Goal: Information Seeking & Learning: Check status

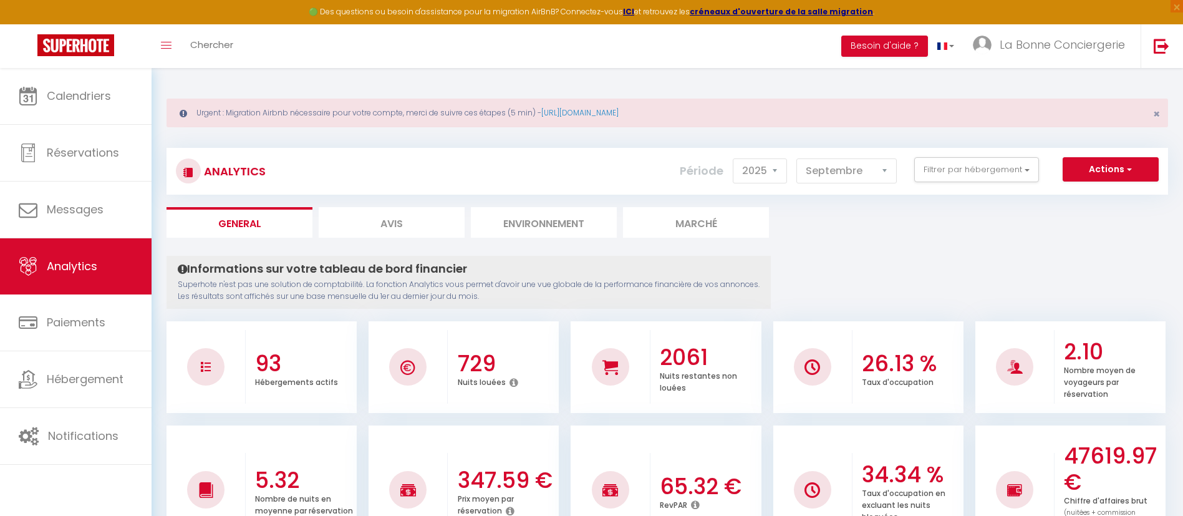
select select "2025"
select select "9"
click at [97, 260] on span "Analytics" at bounding box center [72, 266] width 51 height 16
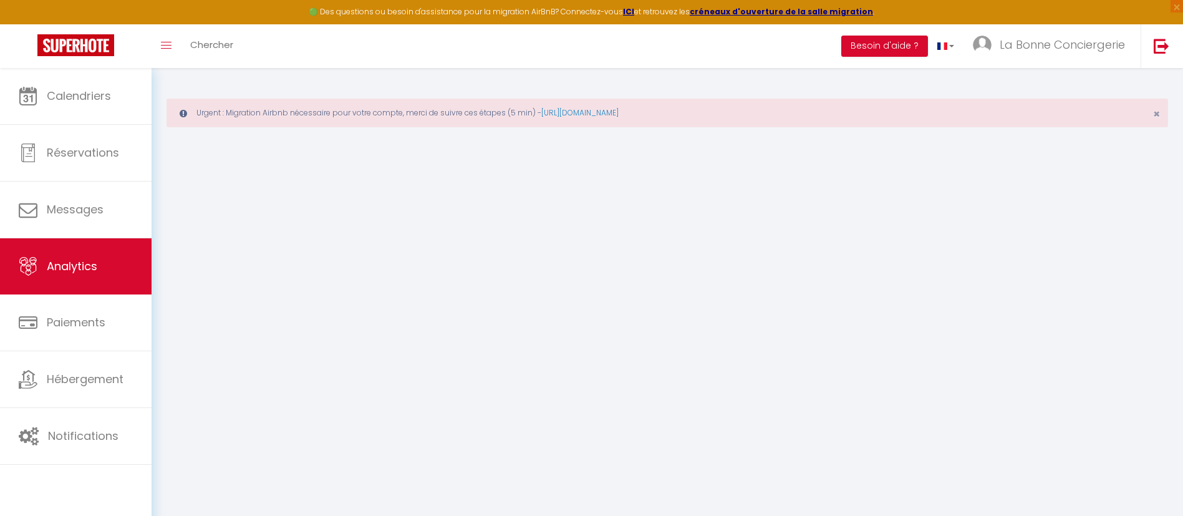
select select "2025"
select select "9"
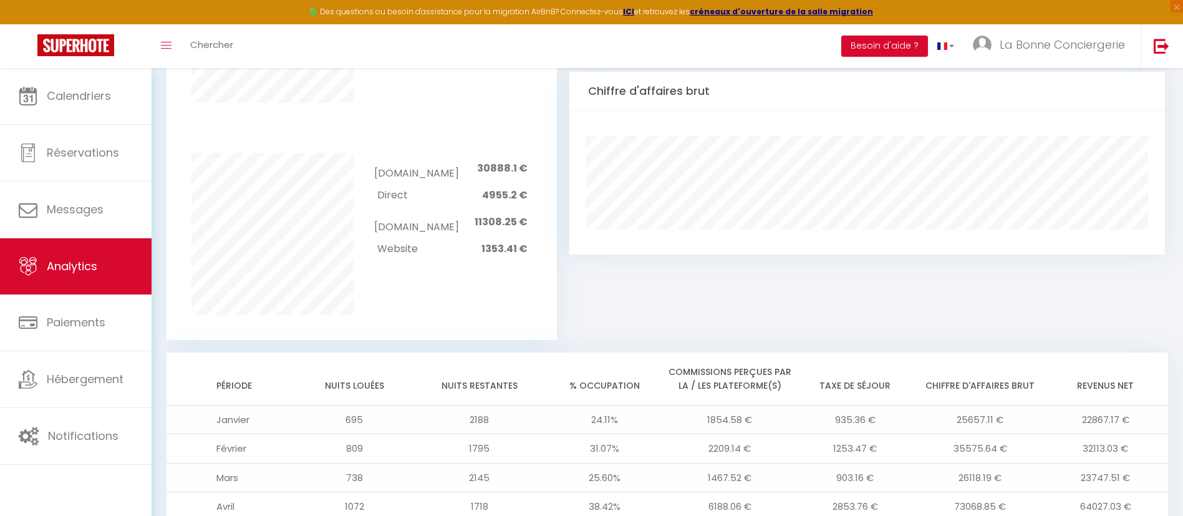
scroll to position [1117, 0]
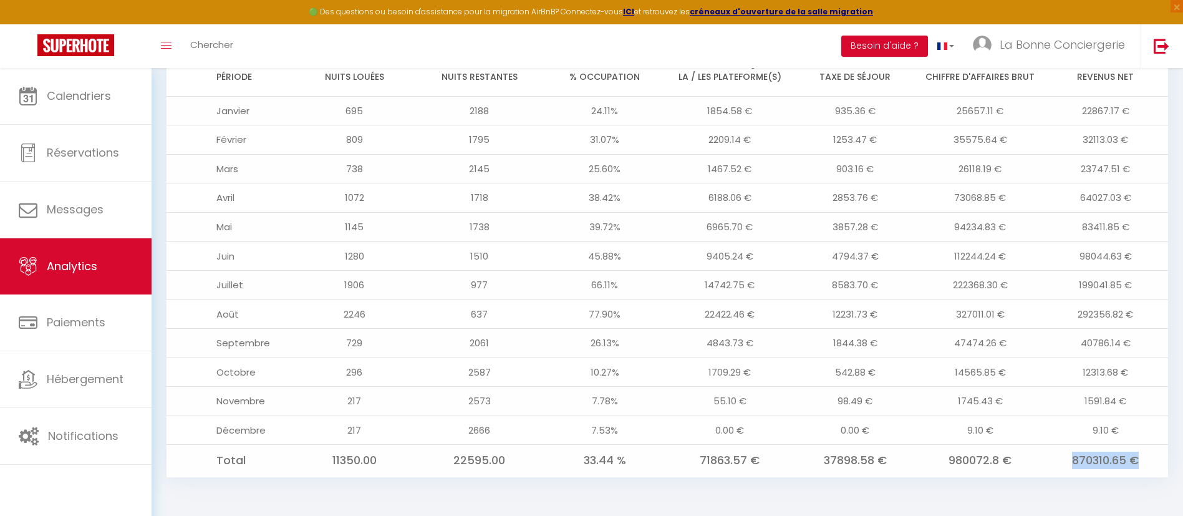
drag, startPoint x: 1150, startPoint y: 462, endPoint x: 1051, endPoint y: 466, distance: 98.6
click at [1051, 466] on td "870310.65 €" at bounding box center [1105, 461] width 125 height 32
click at [1018, 467] on td "980072.8 €" at bounding box center [980, 461] width 125 height 32
drag, startPoint x: 1148, startPoint y: 459, endPoint x: 1042, endPoint y: 469, distance: 107.1
click at [1042, 469] on tr "Total 11350.00 22595.00 33.44 % 71863.57 € 37898.58 € 980072.8 € 870310.65 €" at bounding box center [668, 461] width 1002 height 32
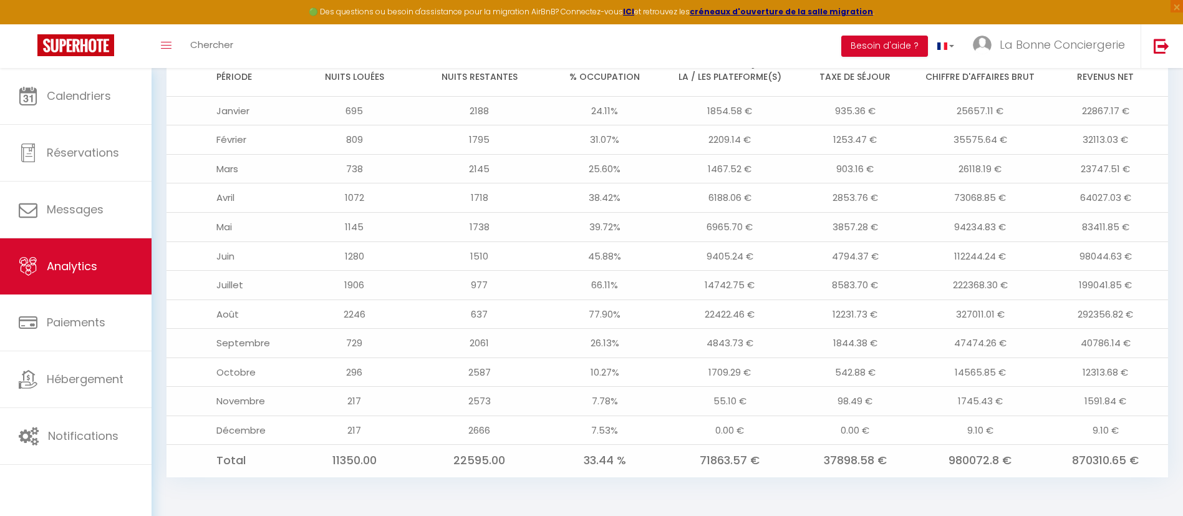
click at [992, 459] on td "980072.8 €" at bounding box center [980, 461] width 125 height 32
drag, startPoint x: 1136, startPoint y: 312, endPoint x: 1101, endPoint y: 310, distance: 35.0
click at [1101, 310] on td "292356.82 €" at bounding box center [1105, 313] width 125 height 29
click at [1027, 322] on td "327011.01 €" at bounding box center [980, 313] width 125 height 29
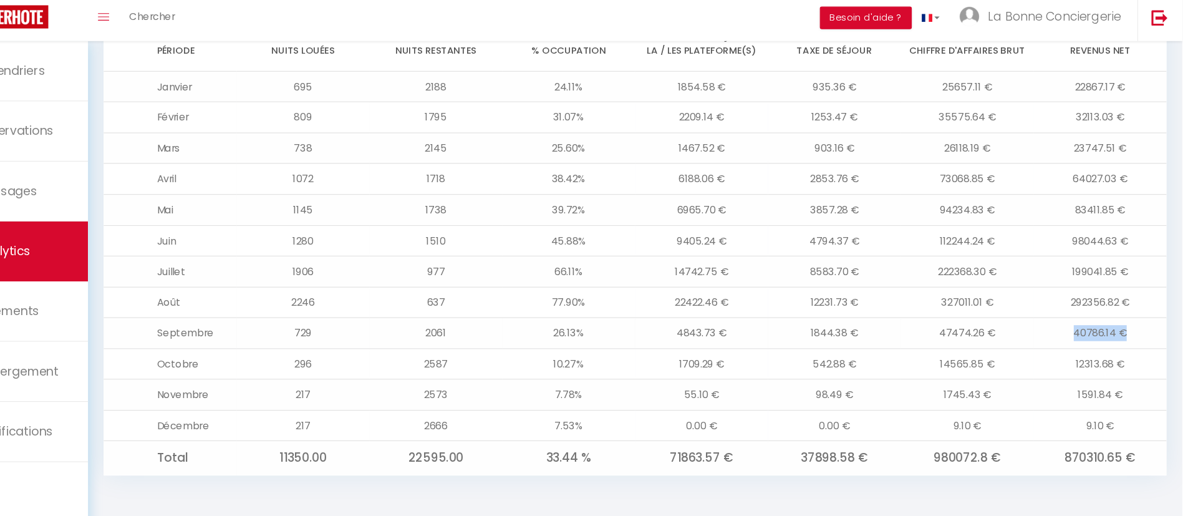
drag, startPoint x: 1151, startPoint y: 353, endPoint x: 1018, endPoint y: 339, distance: 133.6
click at [1018, 339] on tr "Septembre 729 2061 26.13% 4843.73 € 1844.38 € 47474.26 € 40786.14 €" at bounding box center [668, 343] width 1002 height 29
click at [998, 370] on td "14565.85 €" at bounding box center [980, 371] width 125 height 29
